Goal: Information Seeking & Learning: Find specific fact

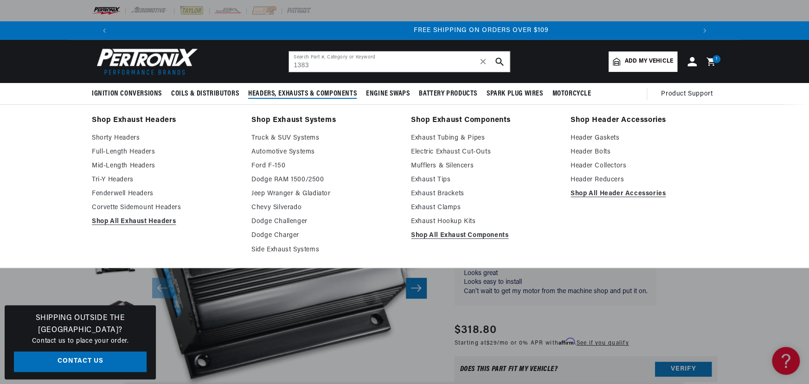
scroll to position [0, 1159]
click at [614, 134] on link "Header Gaskets" at bounding box center [644, 138] width 147 height 11
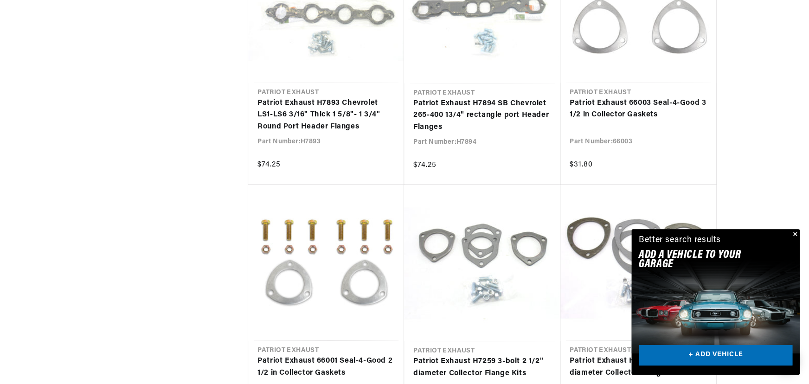
scroll to position [0, 580]
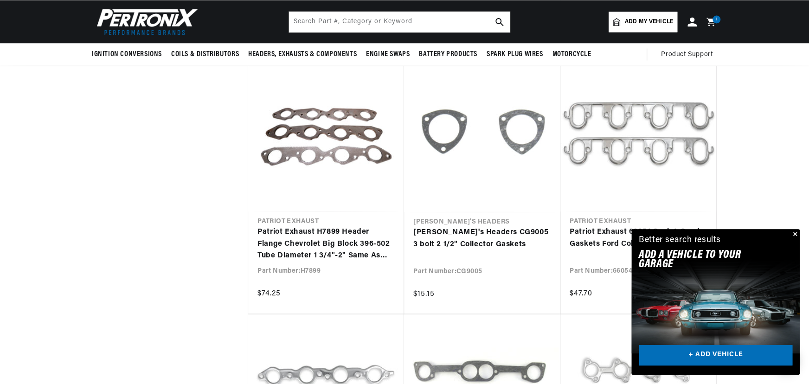
scroll to position [3290, 0]
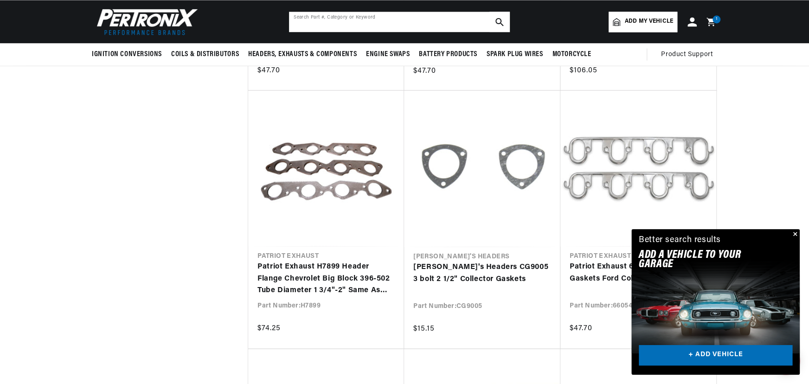
click at [406, 21] on input "text" at bounding box center [399, 22] width 221 height 20
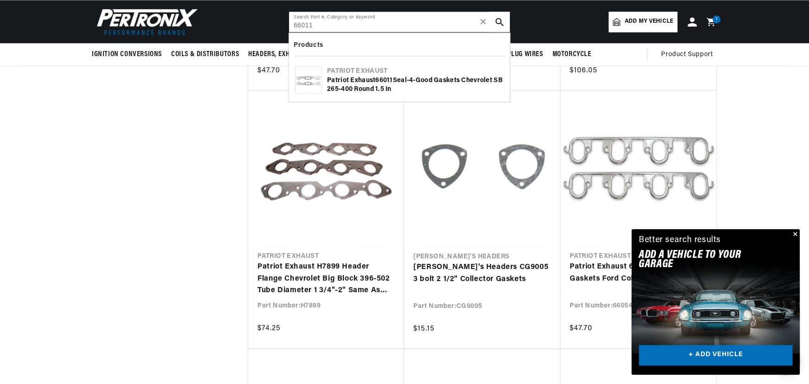
type input "66011"
click at [364, 88] on div "Patriot Exhaust 66011 Seal-4-Good Gaskets Chevrolet SB 265-400 round 1.5 in" at bounding box center [415, 85] width 177 height 18
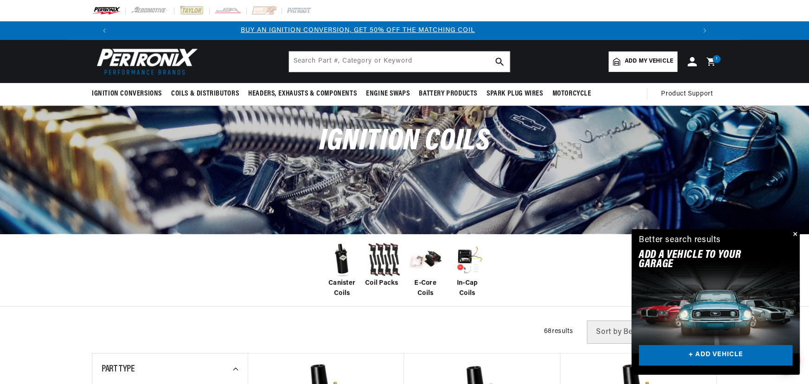
scroll to position [0, 89]
click at [417, 59] on input "text" at bounding box center [399, 62] width 221 height 20
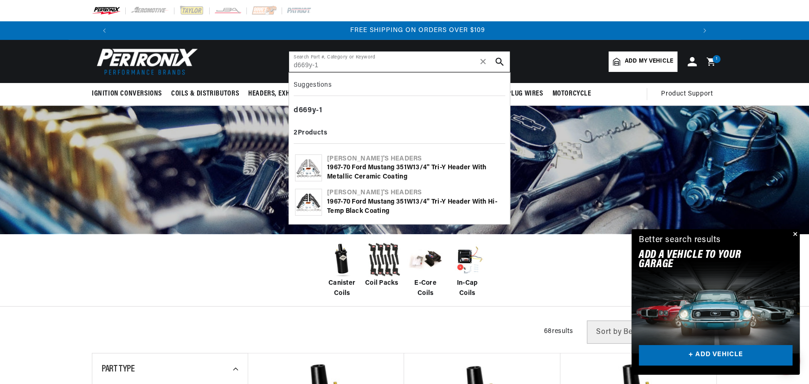
scroll to position [0, 1159]
type input "d669y-1"
click at [362, 166] on div "1 967-70 Ford Mustang 35 1 W 1 3/4" Tri-Y Header with Metallic Ceramic Coating" at bounding box center [415, 172] width 177 height 18
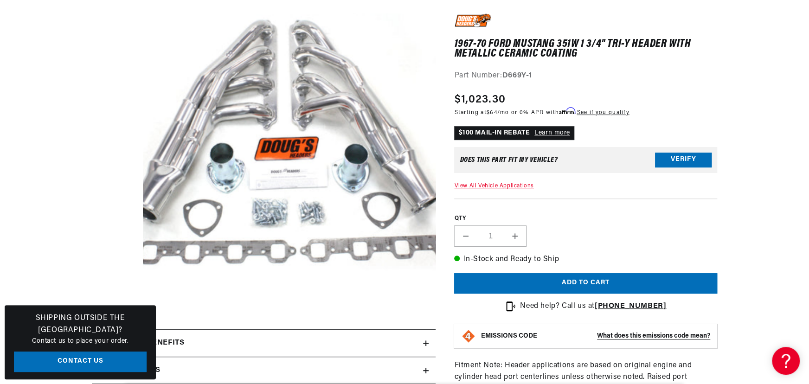
scroll to position [29, 0]
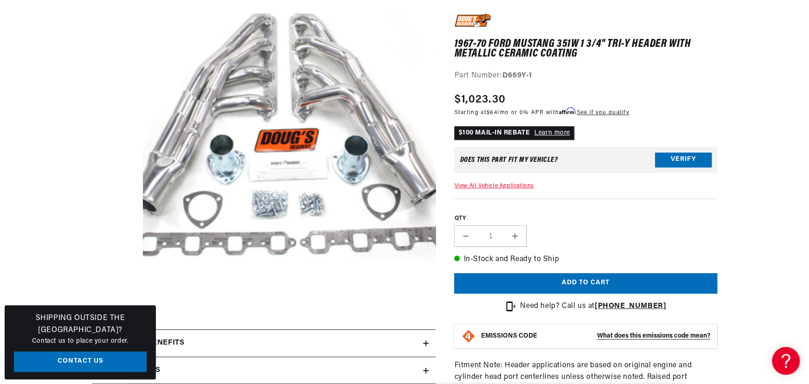
click at [114, 307] on button "Open media 1 in modal" at bounding box center [114, 307] width 0 height 0
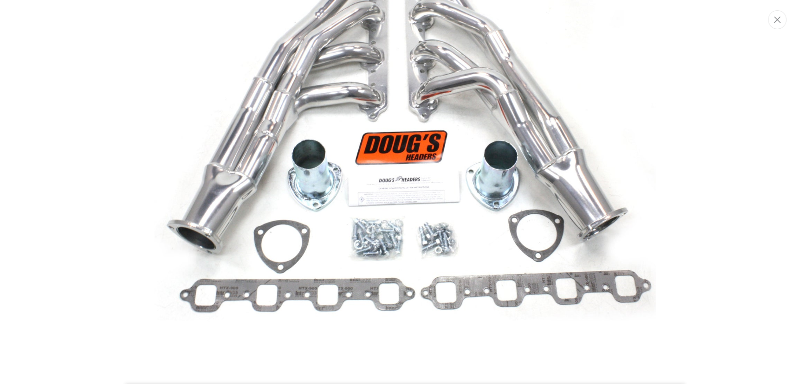
scroll to position [133, 0]
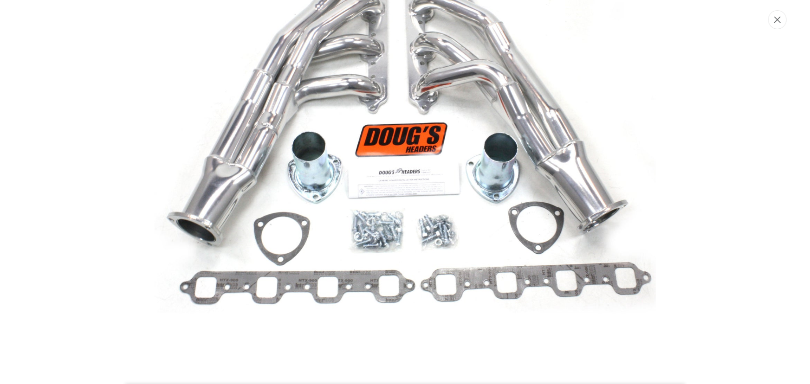
click at [775, 17] on icon "Close" at bounding box center [777, 20] width 6 height 6
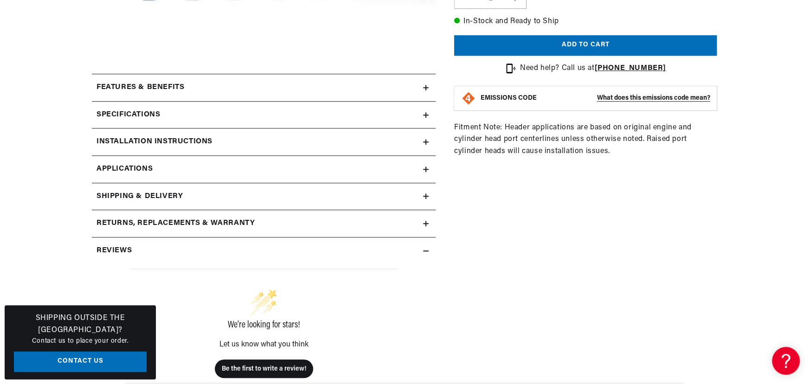
scroll to position [422, 0]
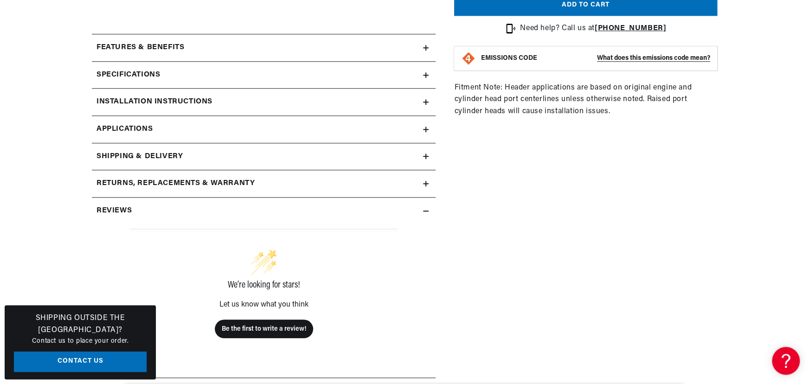
click at [236, 119] on link "Applications" at bounding box center [264, 129] width 344 height 27
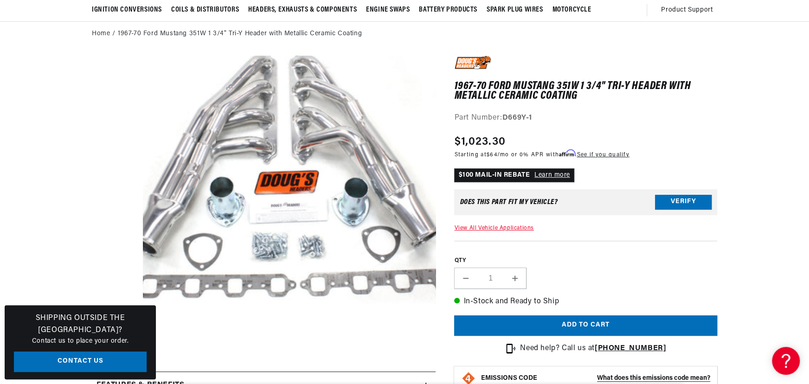
click at [114, 349] on button "Open media 1 in modal" at bounding box center [114, 349] width 0 height 0
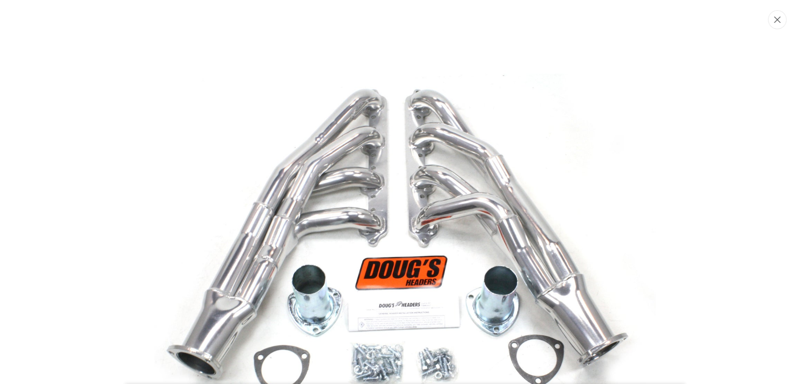
click at [778, 24] on button "Close" at bounding box center [777, 19] width 19 height 19
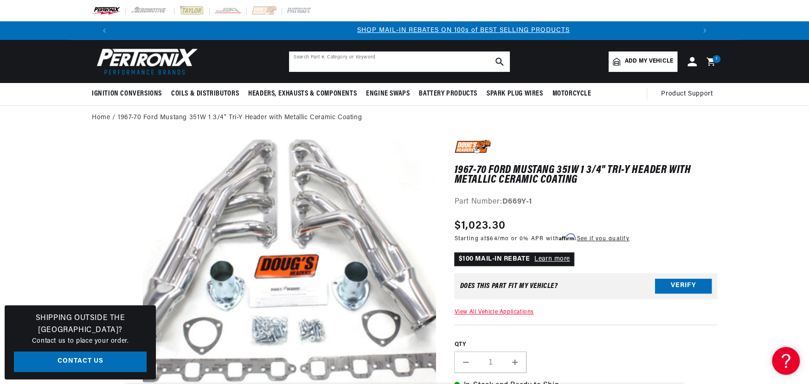
click at [325, 65] on input "text" at bounding box center [399, 62] width 221 height 20
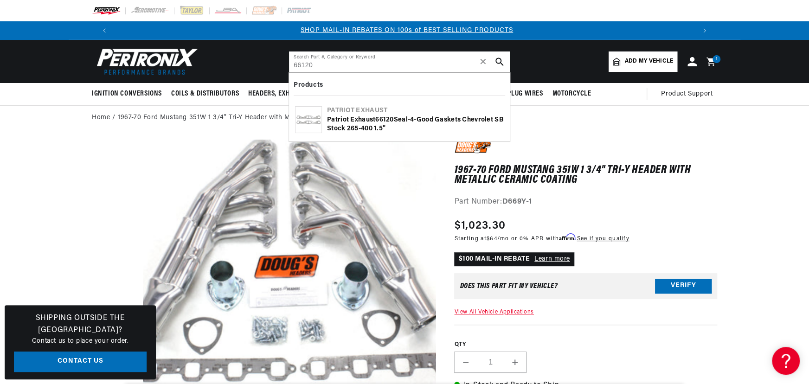
type input "66120"
click at [371, 125] on div "Patriot Exhaust 66120 Seal-4-Good Gaskets Chevrolet SB stock 265-400 1.5"" at bounding box center [415, 125] width 177 height 18
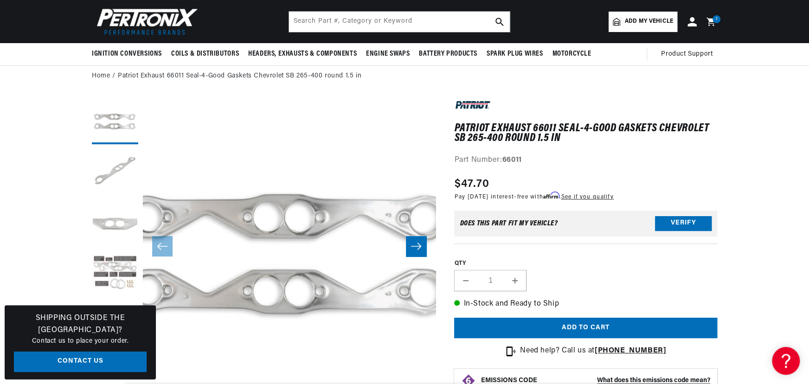
click at [109, 266] on button "Load image 4 in gallery view" at bounding box center [115, 274] width 46 height 46
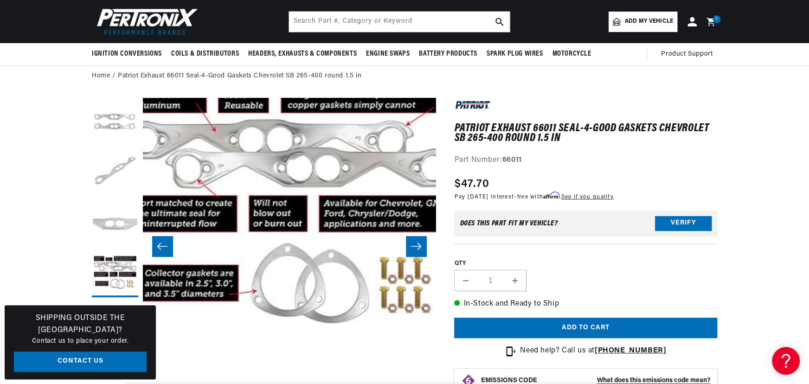
scroll to position [0, 580]
click at [433, 24] on input "text" at bounding box center [399, 22] width 221 height 20
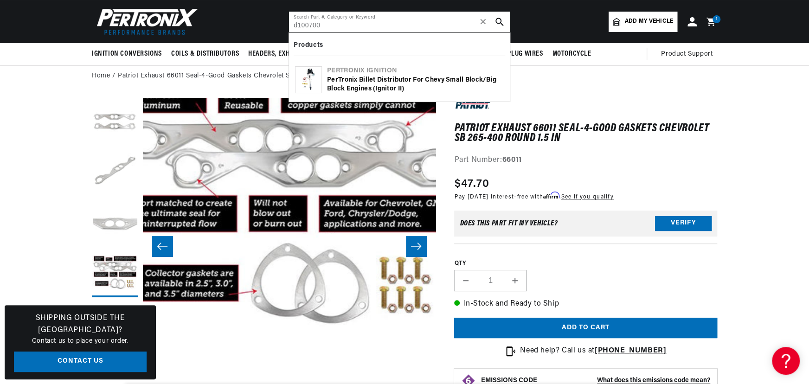
type input "d100700"
click at [374, 73] on div "Pertronix Ignition" at bounding box center [415, 70] width 177 height 9
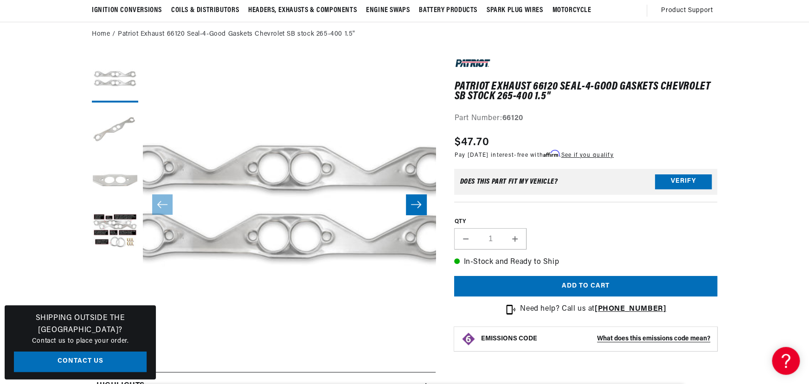
scroll to position [84, 0]
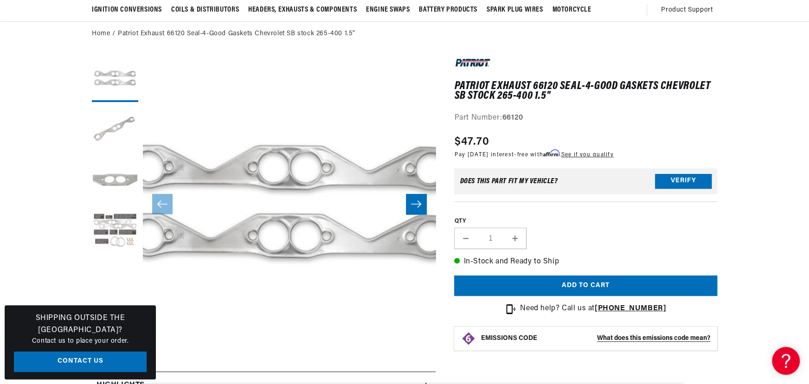
click at [120, 220] on button "Load image 4 in gallery view" at bounding box center [115, 232] width 46 height 46
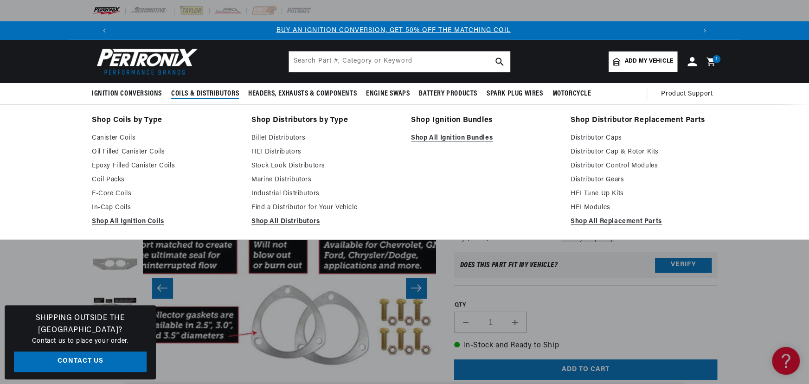
scroll to position [0, 0]
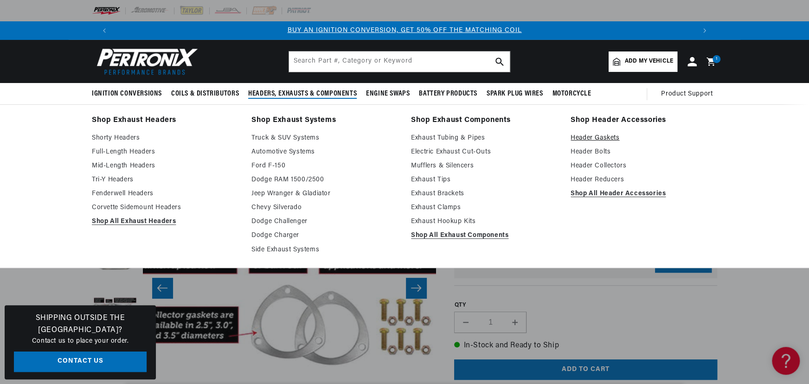
click at [605, 135] on link "Header Gaskets" at bounding box center [644, 138] width 147 height 11
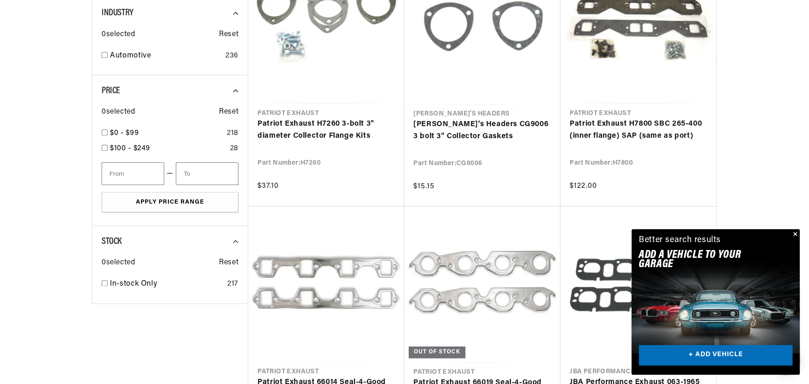
scroll to position [0, 580]
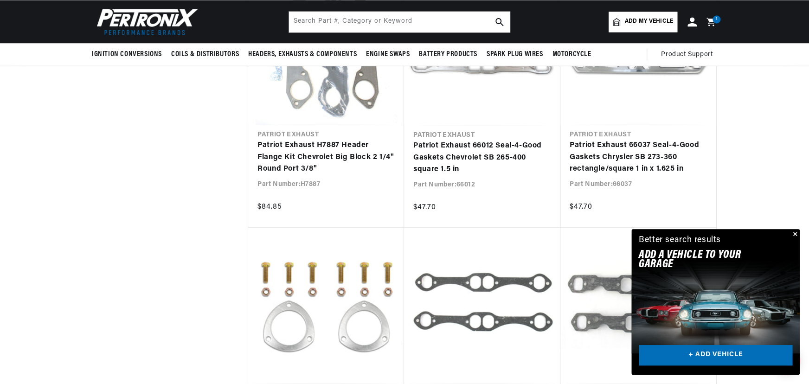
scroll to position [970, 0]
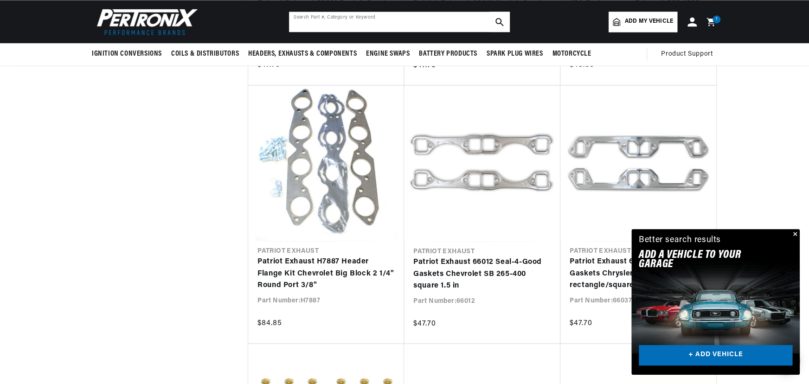
click at [343, 19] on input "text" at bounding box center [399, 22] width 221 height 20
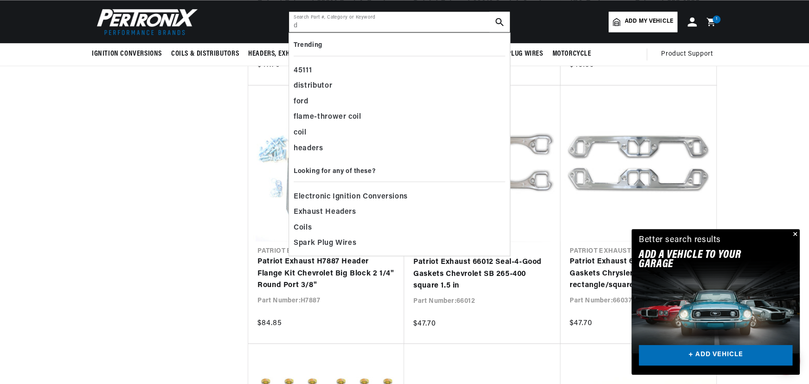
scroll to position [0, 0]
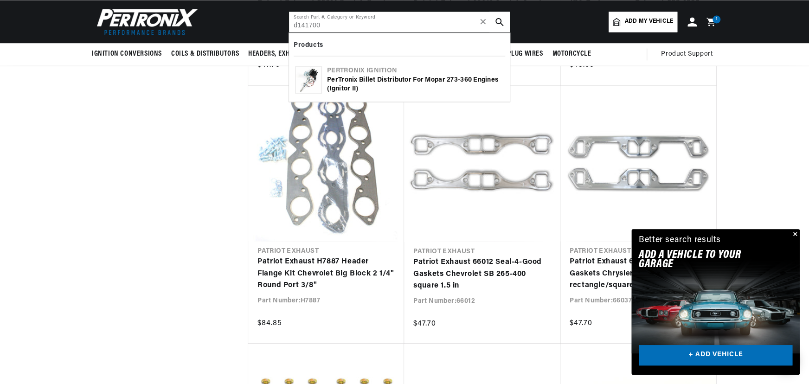
type input "d141700"
click at [342, 74] on div "Pertronix Ignition" at bounding box center [415, 70] width 177 height 9
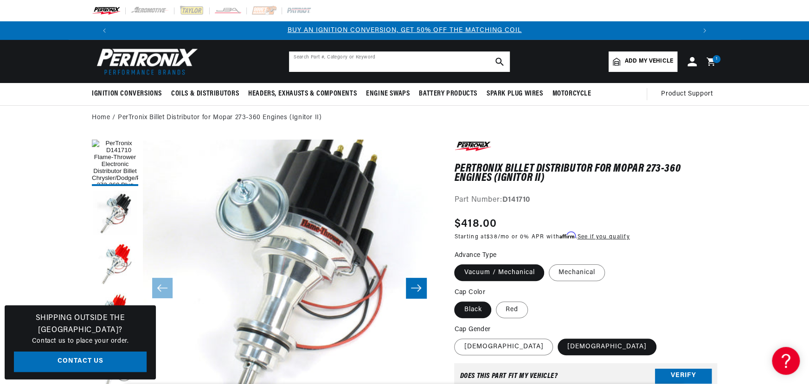
click at [405, 57] on input "text" at bounding box center [399, 62] width 221 height 20
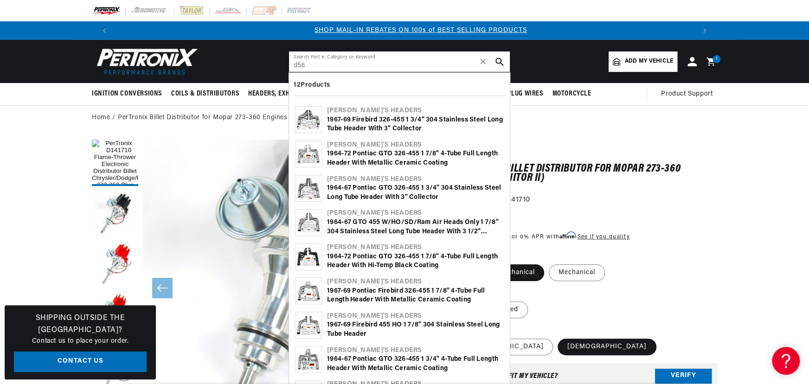
scroll to position [0, 580]
type input "d56"
click at [387, 160] on div "1964-72 Pontiac GTO 326-455 1 7/8" 4-Tube Full Length Header with Metallic Cera…" at bounding box center [415, 158] width 177 height 18
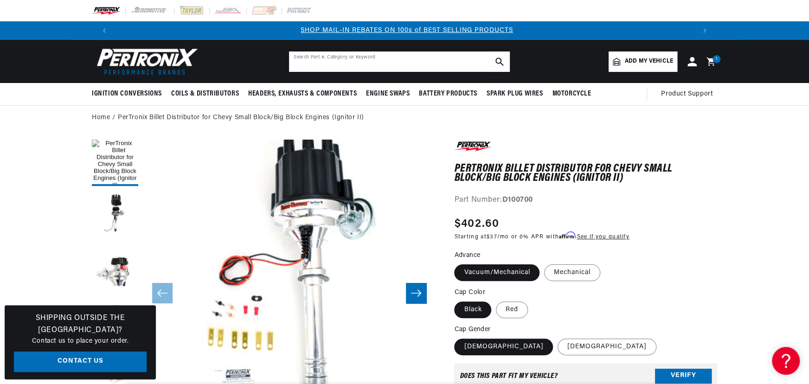
click at [371, 58] on input "text" at bounding box center [399, 62] width 221 height 20
type input "s"
type input "d800718"
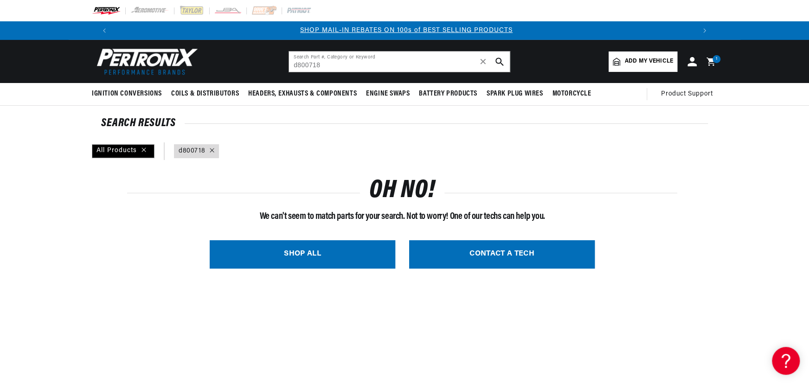
scroll to position [0, 1159]
drag, startPoint x: 358, startPoint y: 58, endPoint x: 228, endPoint y: 50, distance: 130.2
click at [228, 50] on header "BETTER SEARCH RESULTS Add your vehicle's year, make, and model to find parts be…" at bounding box center [405, 61] width 672 height 43
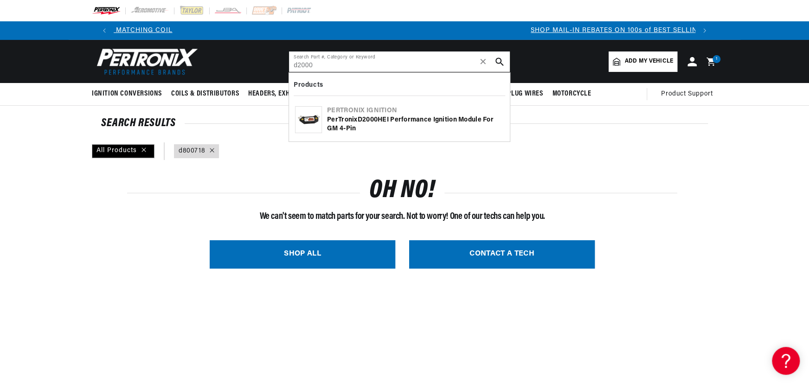
scroll to position [0, 5]
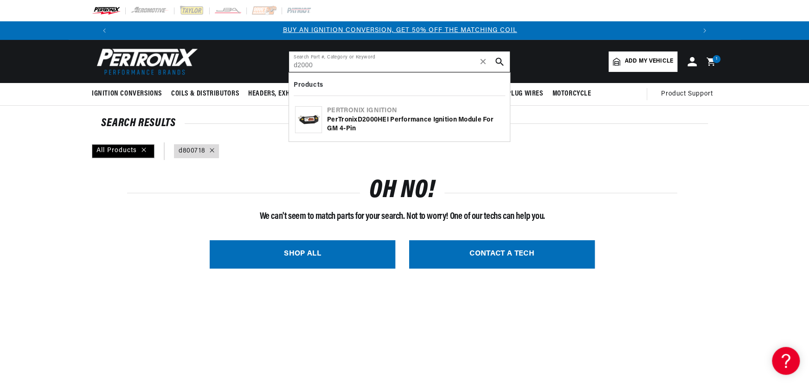
type input "d2000"
click at [340, 116] on div "PerTronix D2000 HEI Performance Ignition Module for GM 4-Pin" at bounding box center [415, 125] width 177 height 18
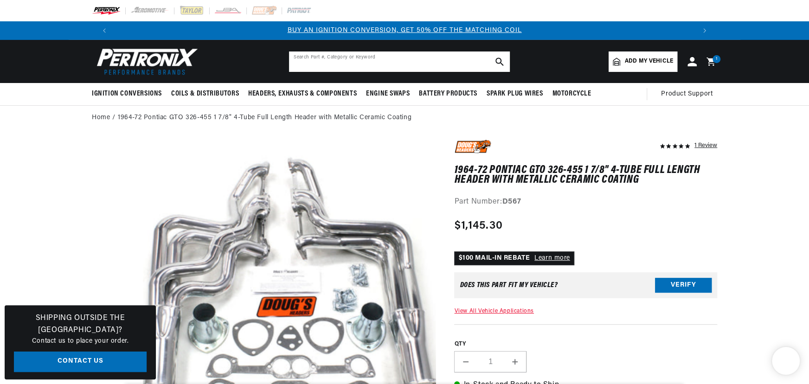
click at [314, 57] on input "text" at bounding box center [399, 62] width 221 height 20
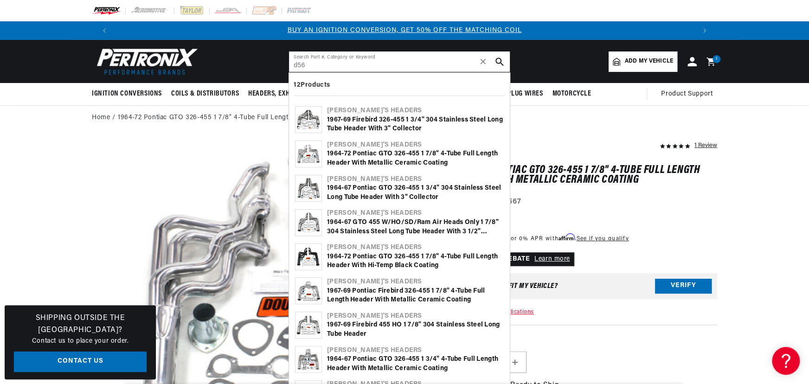
type input "d56"
click at [404, 198] on div "1964-67 Pontiac GTO 326-455 1 3/4" 304 Stainless Steel Long Tube Header with 3"…" at bounding box center [415, 193] width 177 height 18
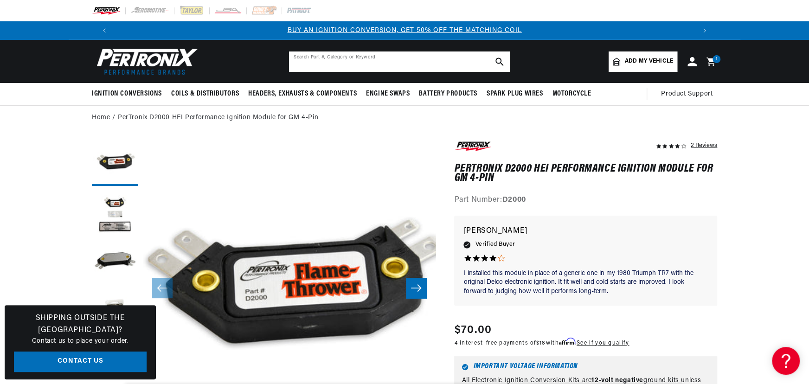
click at [386, 61] on input "text" at bounding box center [399, 62] width 221 height 20
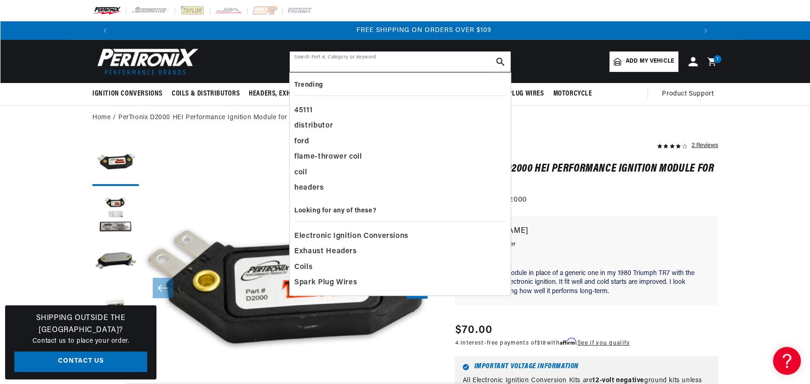
scroll to position [0, 1159]
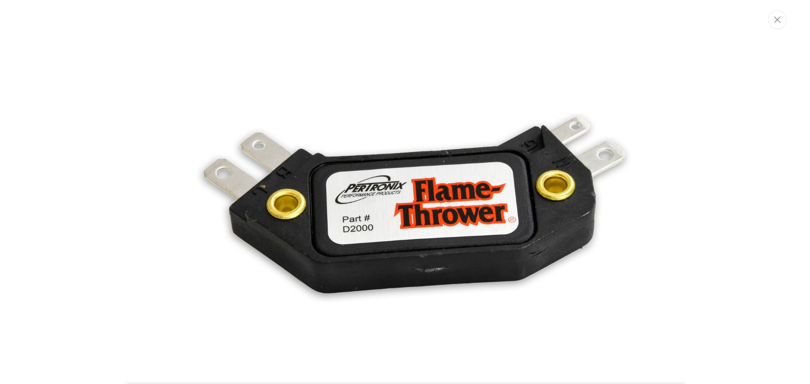
scroll to position [68, 0]
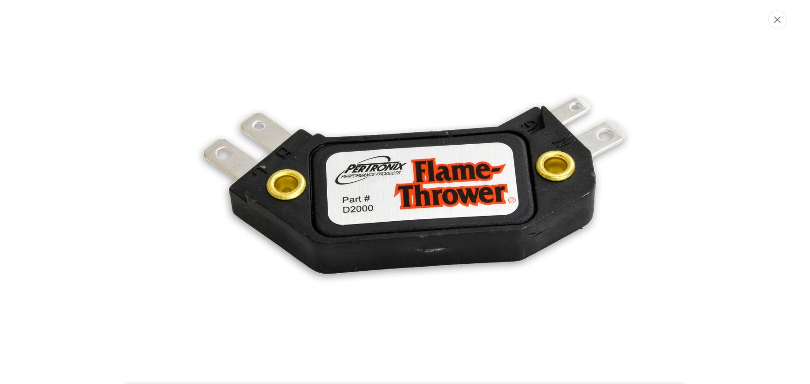
click at [780, 15] on button "Close" at bounding box center [777, 19] width 19 height 19
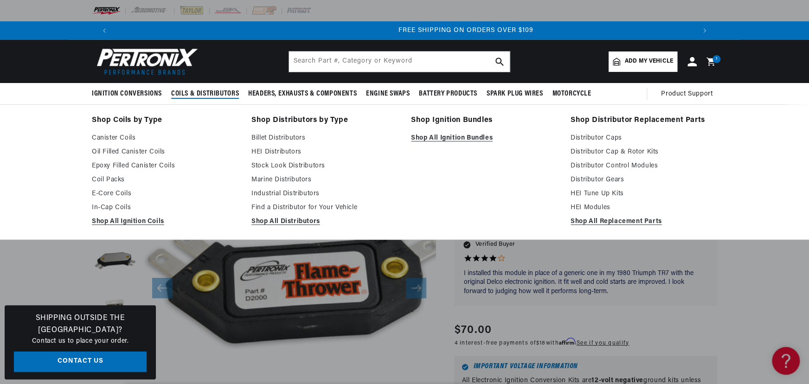
scroll to position [0, 1159]
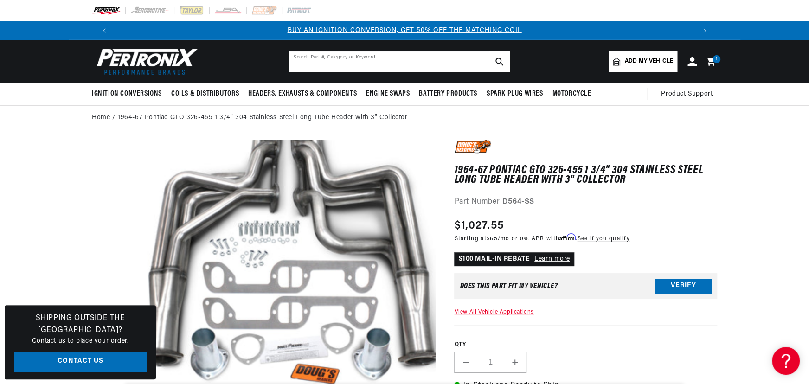
click at [372, 65] on input "text" at bounding box center [399, 62] width 221 height 20
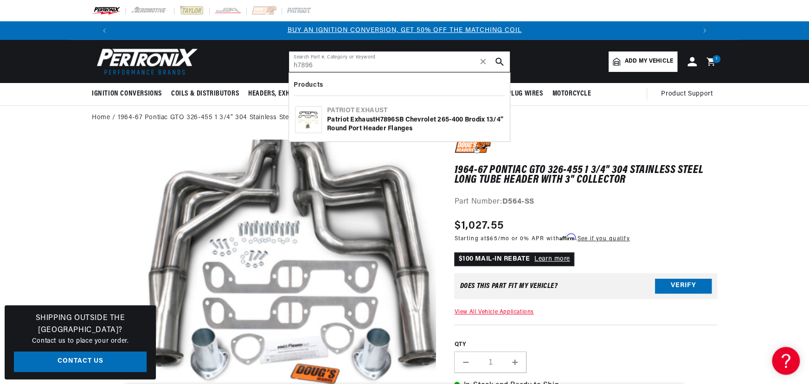
type input "h7896"
click at [381, 120] on b "H7896" at bounding box center [384, 119] width 19 height 7
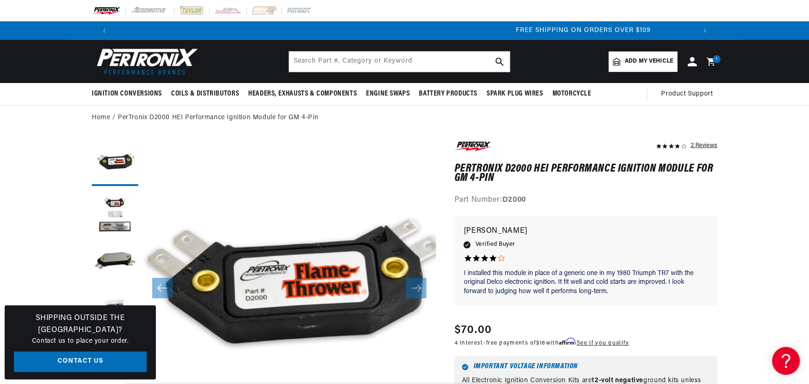
scroll to position [0, 1159]
click at [320, 64] on input "text" at bounding box center [399, 62] width 221 height 20
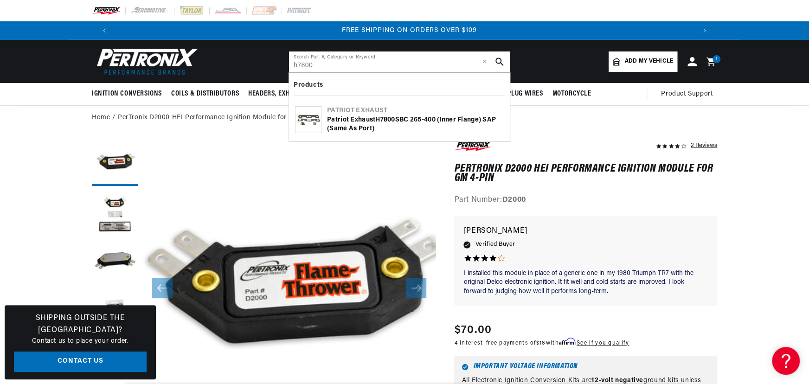
type input "h7800"
click at [347, 123] on div "Patriot Exhaust H7800 SBC 265-400 (inner flange) SAP (same as port)" at bounding box center [415, 125] width 177 height 18
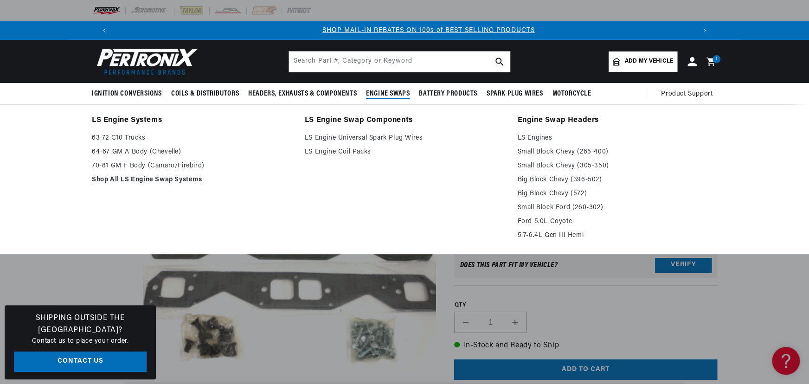
scroll to position [0, 580]
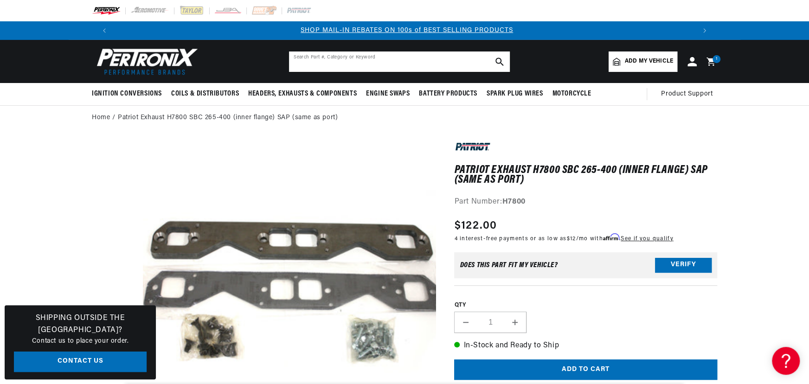
click at [397, 64] on input "text" at bounding box center [399, 62] width 221 height 20
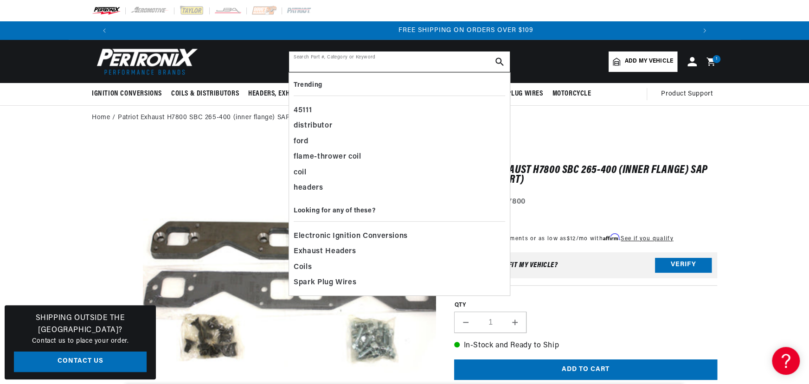
scroll to position [0, 1159]
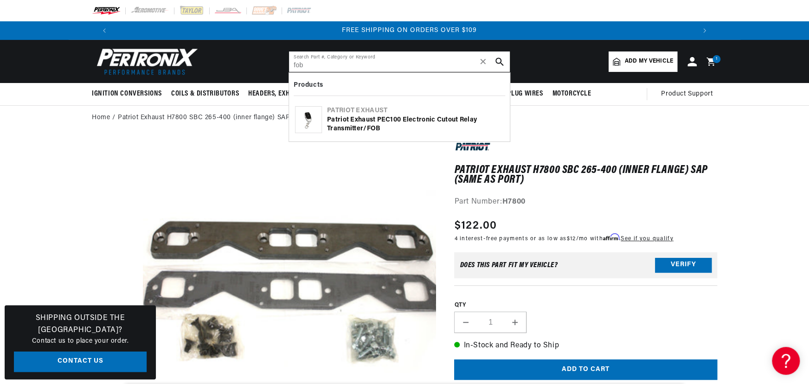
type input "fob"
click at [356, 117] on div "Patriot Exhaust PEC100 Electronic Cutout Relay Transmitter/ FOB" at bounding box center [415, 125] width 177 height 18
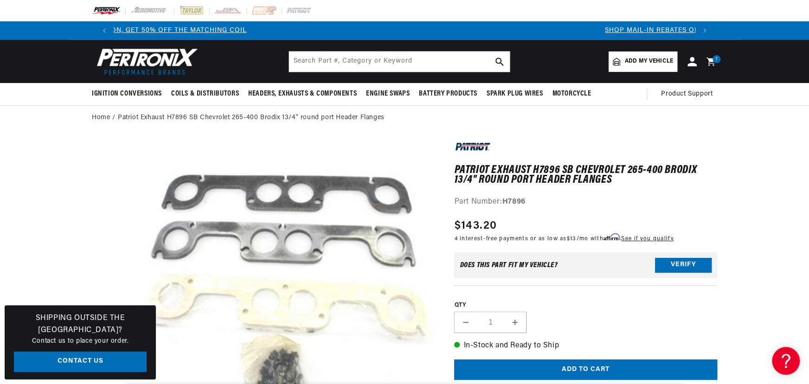
scroll to position [0, 580]
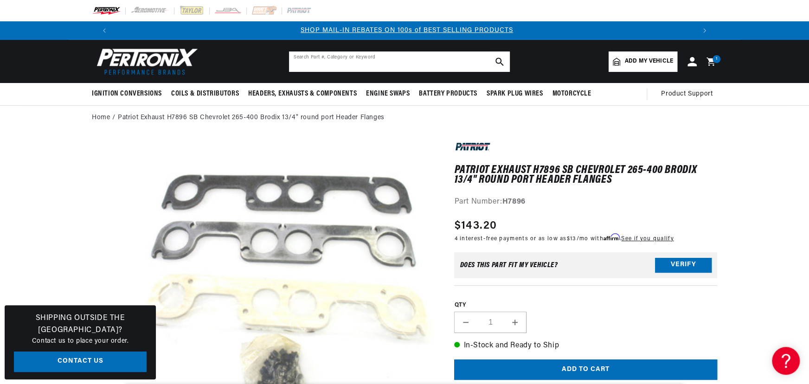
click at [389, 65] on input "text" at bounding box center [399, 62] width 221 height 20
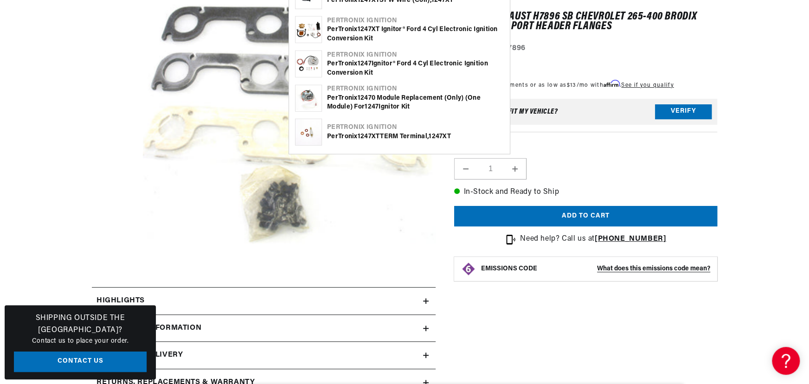
scroll to position [0, 1159]
type input "1247"
click at [356, 65] on div "PerTronix 1247 Ignitor® Ford 4 cyl Electronic Ignition Conversion Kit" at bounding box center [415, 68] width 177 height 18
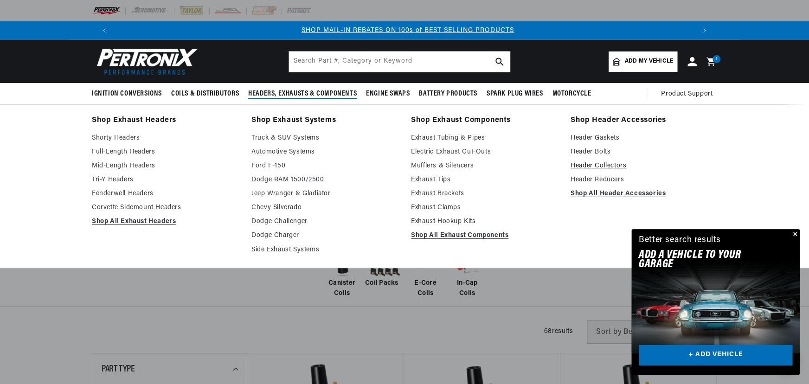
scroll to position [0, 580]
click at [610, 139] on link "Header Gaskets" at bounding box center [644, 138] width 147 height 11
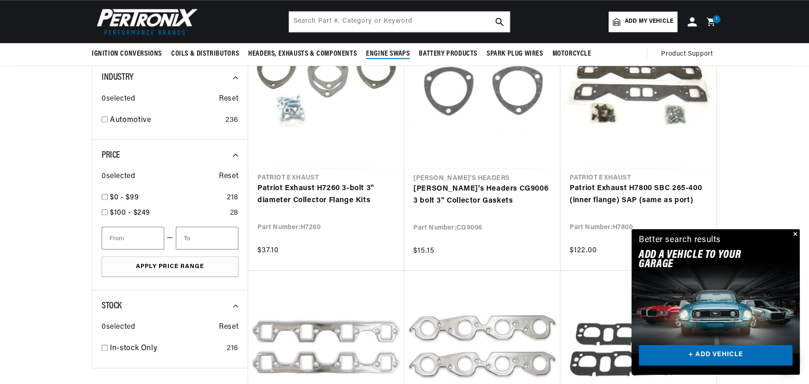
scroll to position [380, 0]
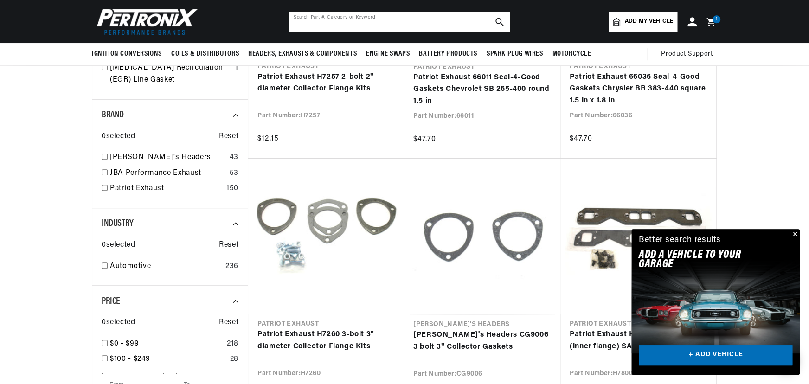
click at [350, 19] on input "text" at bounding box center [399, 22] width 221 height 20
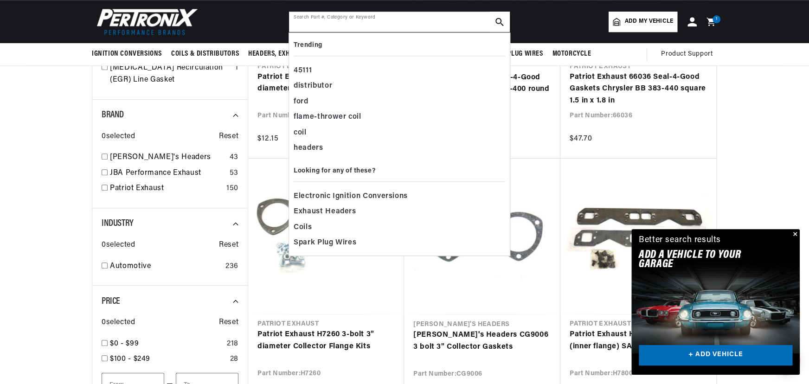
scroll to position [0, 580]
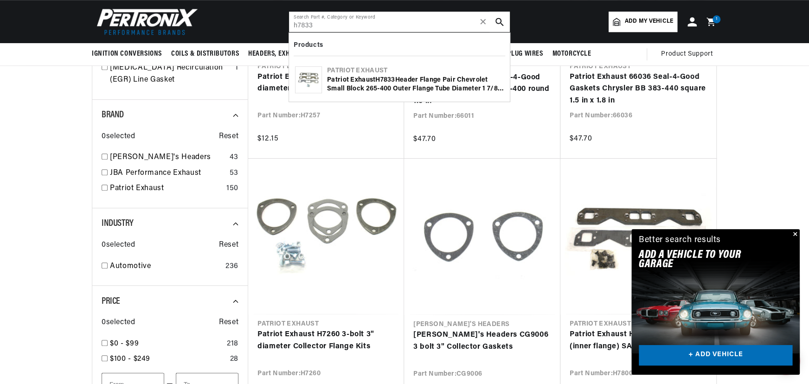
type input "h7833"
click at [389, 77] on b "H7833" at bounding box center [384, 80] width 19 height 7
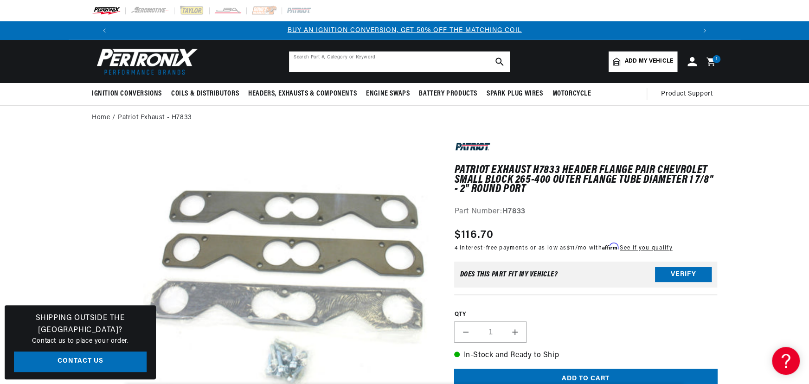
click at [368, 65] on input "text" at bounding box center [399, 62] width 221 height 20
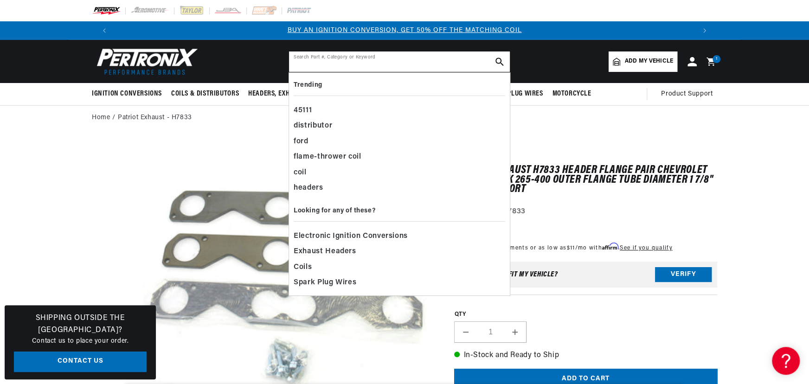
type input "d"
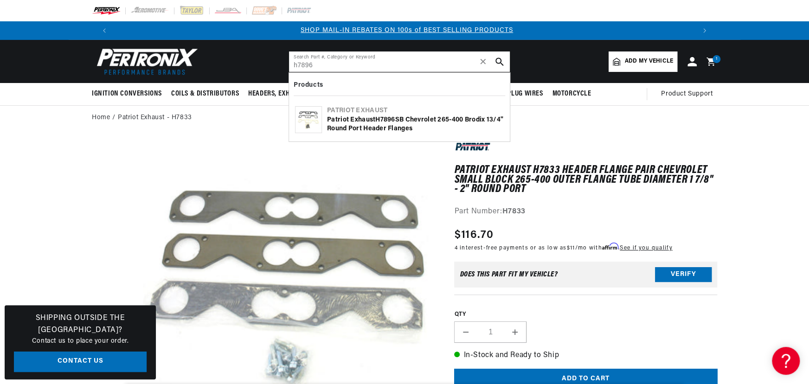
scroll to position [42, 0]
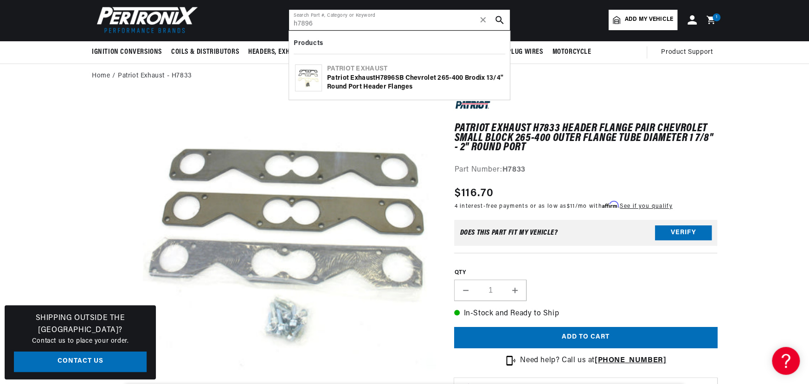
type input "h7896"
click at [365, 83] on div "Patriot Exhaust H7896 SB Chevrolet 265-400 Brodix 13/4" round port Header Flang…" at bounding box center [415, 83] width 177 height 18
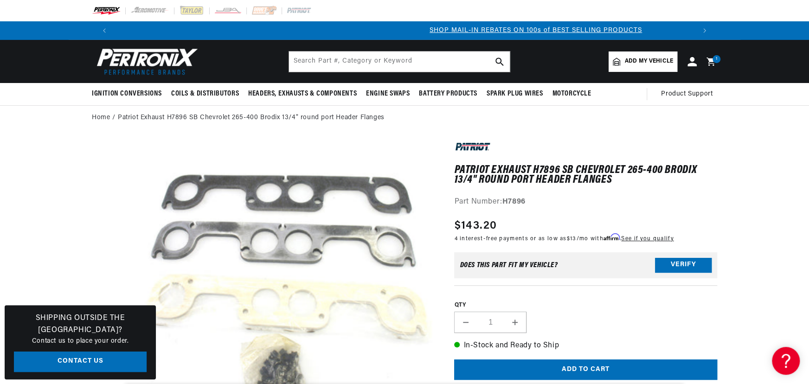
scroll to position [0, 557]
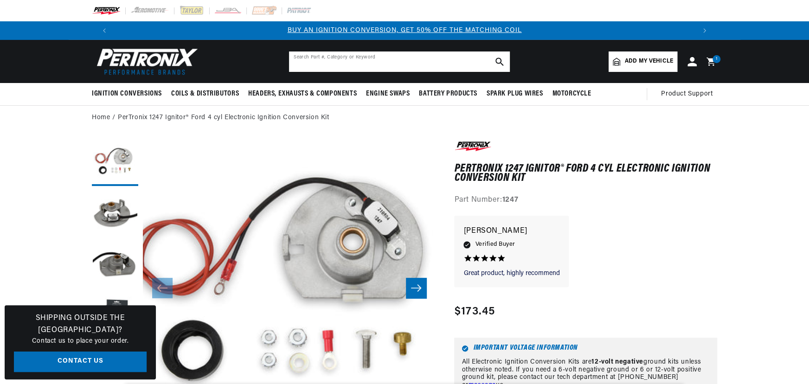
click at [336, 60] on input "text" at bounding box center [399, 62] width 221 height 20
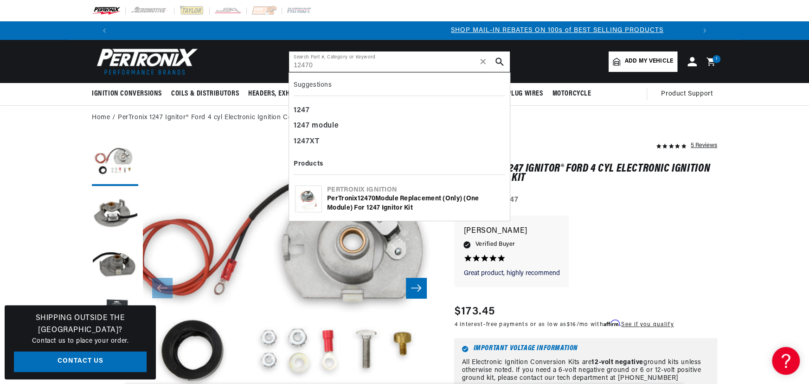
type input "12470"
click at [371, 194] on div "PerTronix 12470 Module replacement (only) (one module) for 1247 Ignitor Kit" at bounding box center [415, 203] width 177 height 18
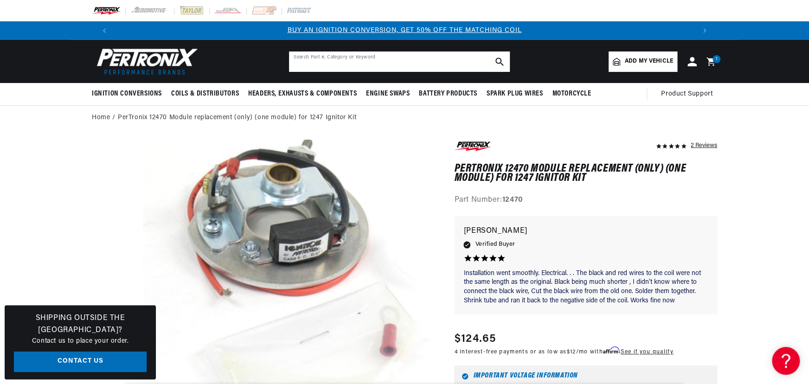
click at [417, 68] on input "text" at bounding box center [399, 62] width 221 height 20
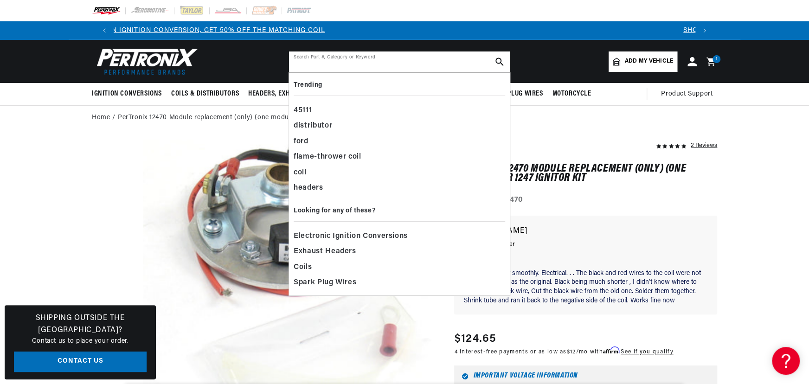
type input "d"
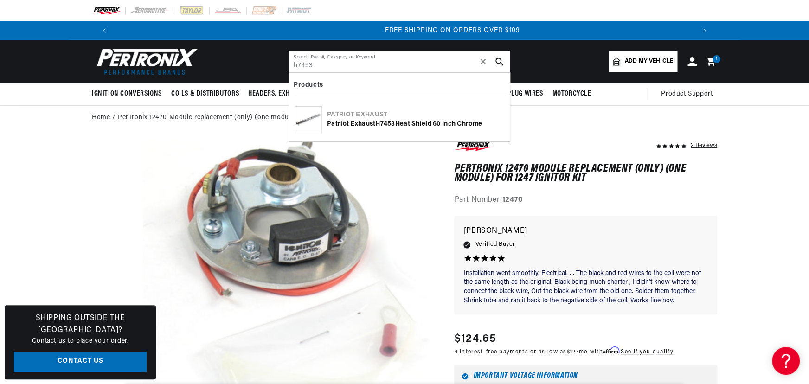
scroll to position [0, 1159]
type input "h7453"
click at [349, 121] on div "Patriot Exhaust H7453 Heat Shield 60 Inch Chrome" at bounding box center [415, 124] width 177 height 9
